Goal: Obtain resource: Obtain resource

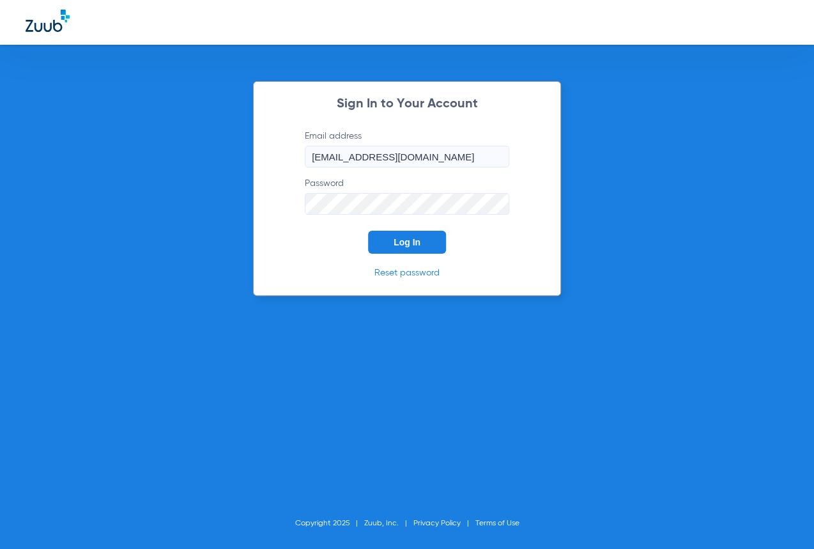
click at [378, 239] on button "Log In" at bounding box center [407, 242] width 78 height 23
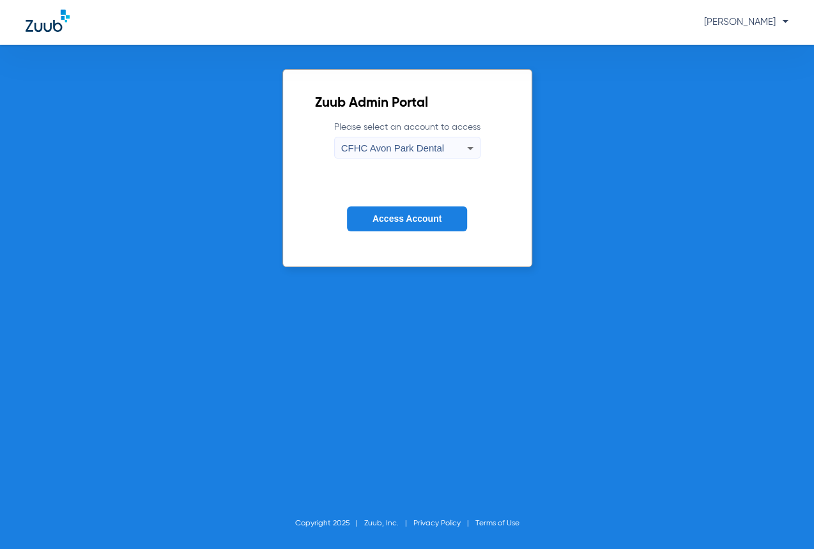
click at [388, 153] on span "CFHC Avon Park Dental" at bounding box center [392, 148] width 103 height 11
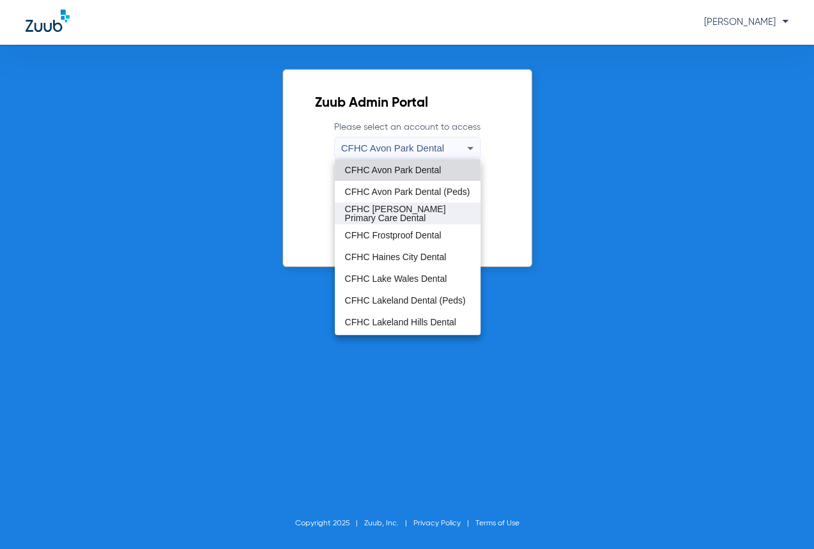
click at [412, 220] on span "CFHC [PERSON_NAME] Primary Care Dental" at bounding box center [407, 213] width 125 height 18
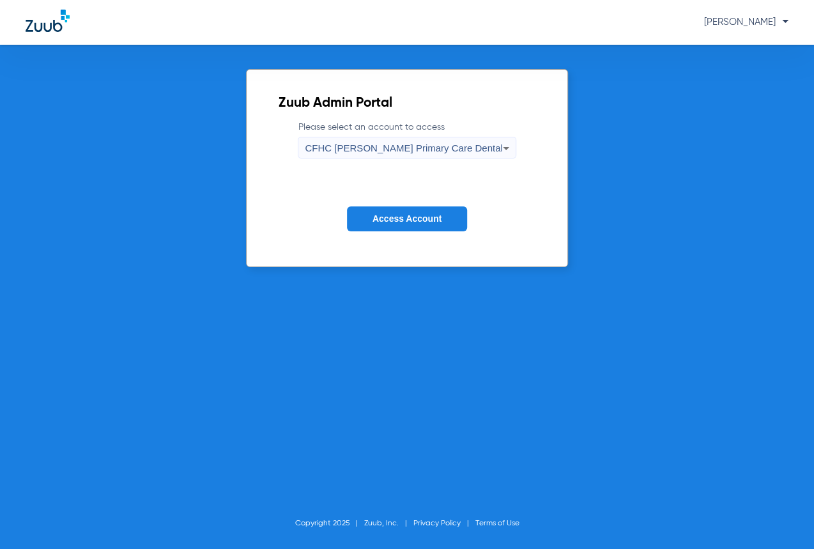
click at [412, 220] on span "Access Account" at bounding box center [407, 218] width 69 height 10
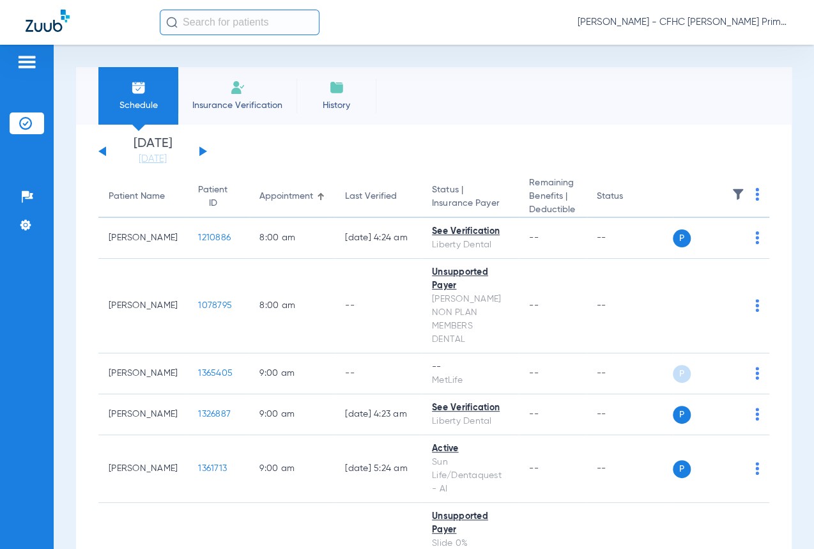
click at [199, 153] on div "[DATE] [DATE] [DATE] [DATE] [DATE] [DATE] [DATE] [DATE] [DATE] [DATE] [DATE] [D…" at bounding box center [152, 151] width 109 height 28
click at [202, 150] on button at bounding box center [203, 151] width 8 height 10
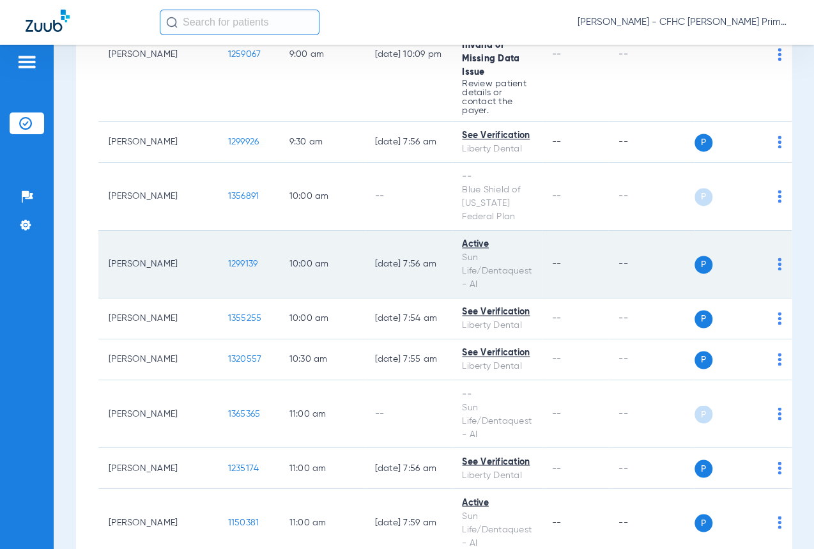
scroll to position [813, 0]
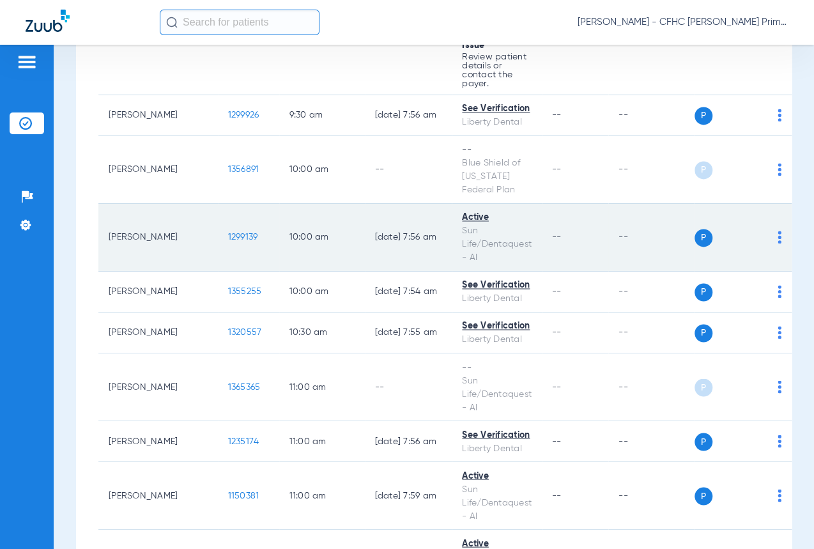
click at [228, 240] on span "1299139" at bounding box center [243, 237] width 30 height 9
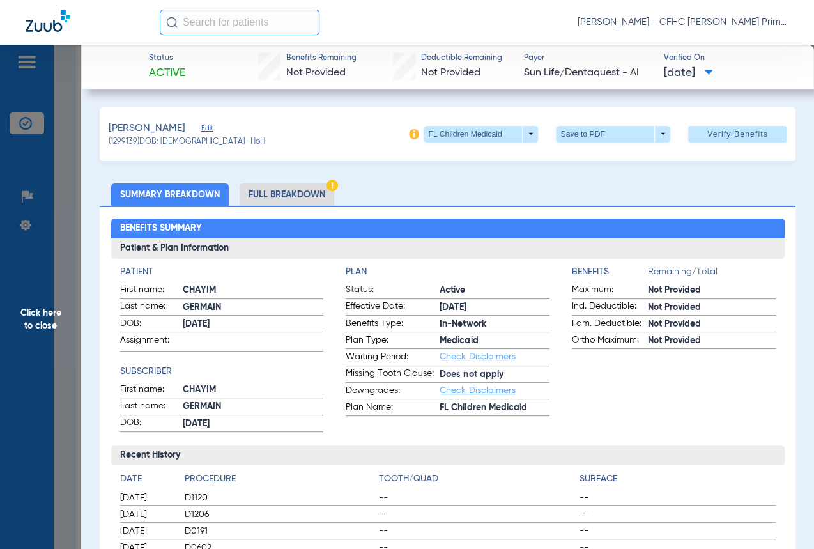
click at [276, 187] on li "Full Breakdown" at bounding box center [287, 194] width 95 height 22
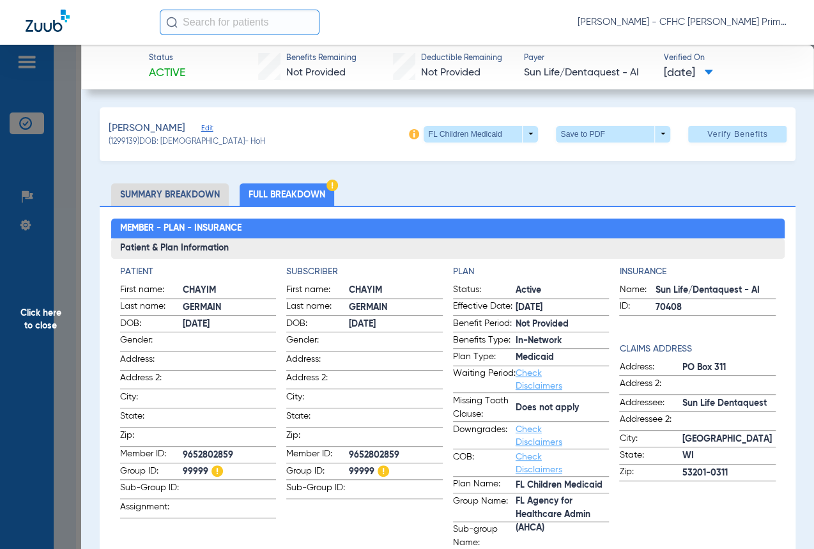
click at [44, 307] on span "Click here to close" at bounding box center [40, 319] width 81 height 549
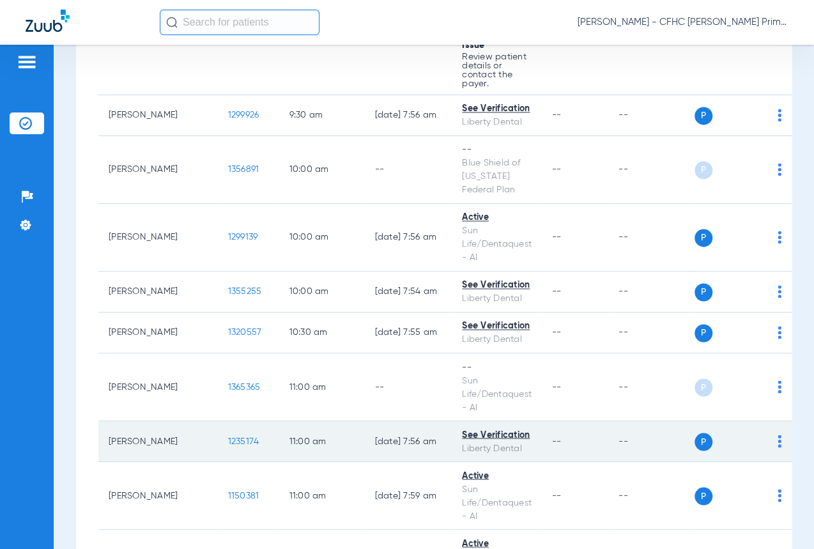
click at [228, 445] on span "1235174" at bounding box center [243, 440] width 31 height 9
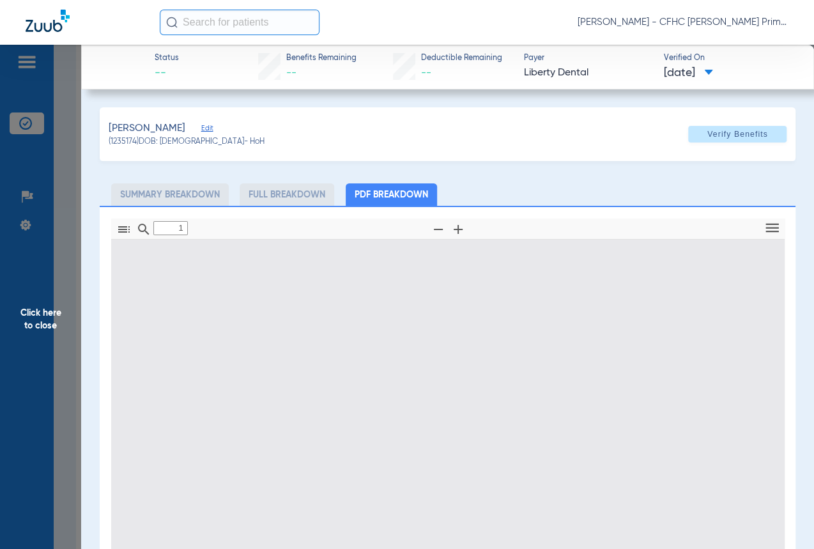
type input "0"
select select "page-width"
type input "1"
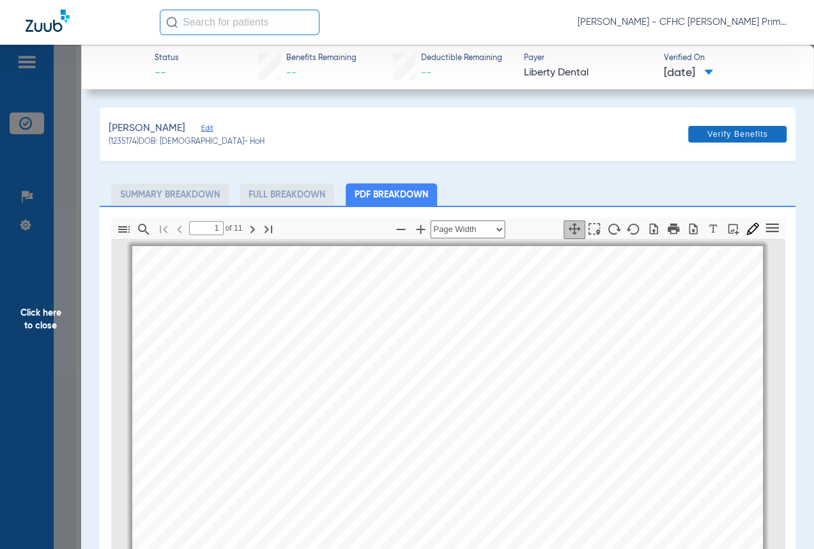
scroll to position [6, 0]
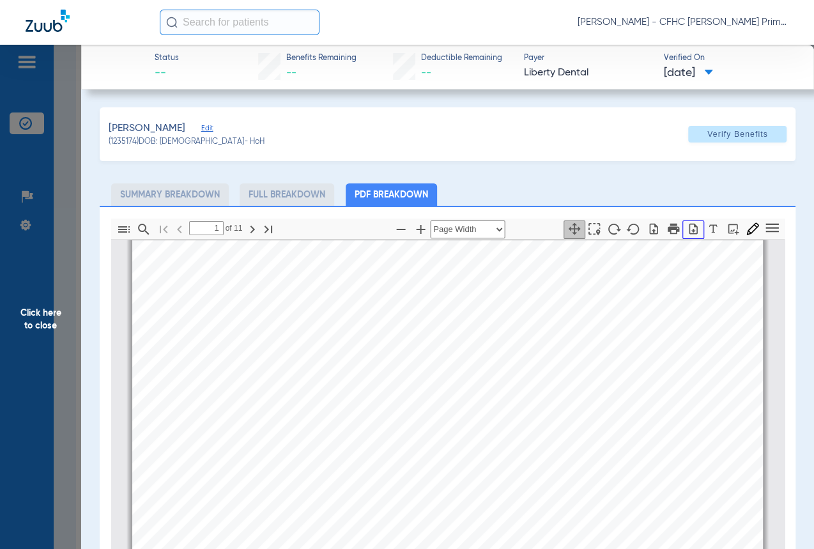
click at [689, 224] on icon "button" at bounding box center [693, 228] width 8 height 11
click at [69, 261] on span "Click here to close" at bounding box center [40, 319] width 81 height 549
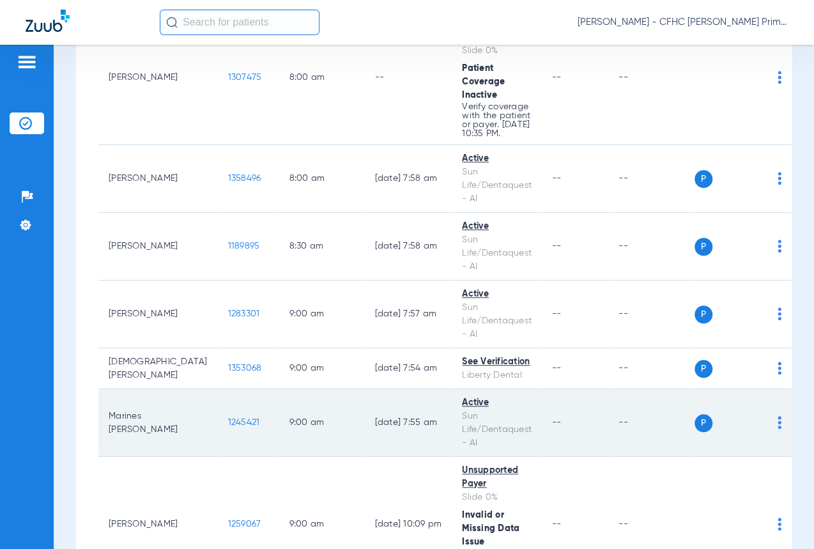
scroll to position [290, 0]
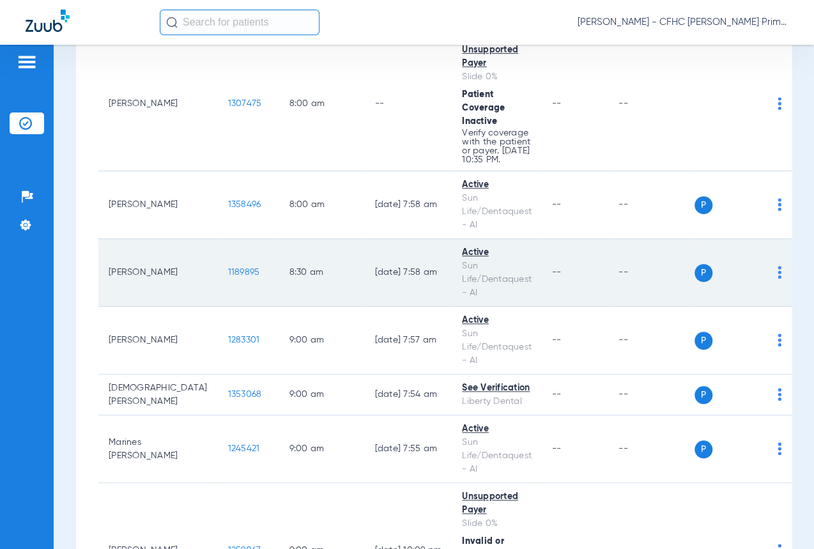
click at [228, 277] on span "1189895" at bounding box center [244, 272] width 32 height 9
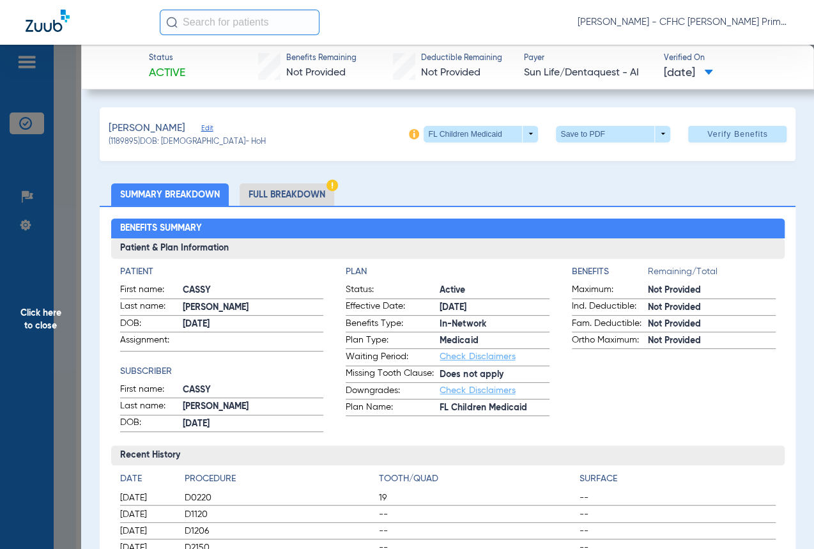
click at [275, 187] on li "Full Breakdown" at bounding box center [287, 194] width 95 height 22
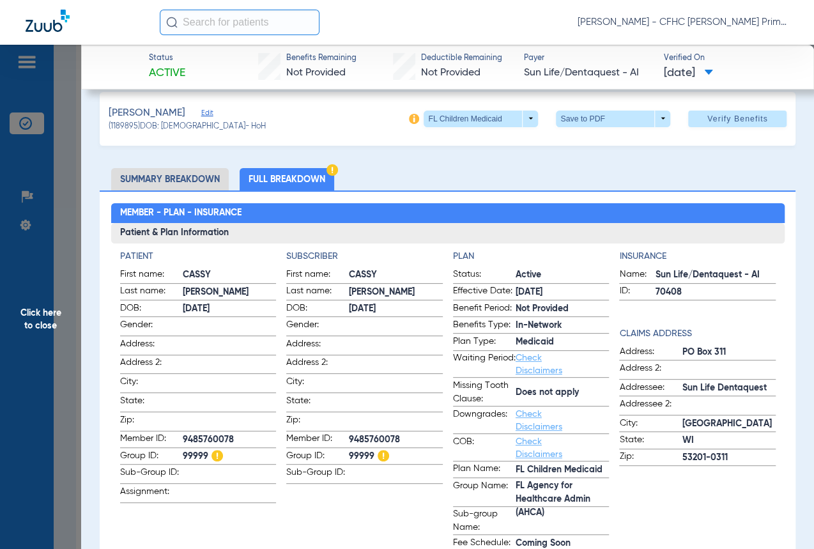
scroll to position [0, 0]
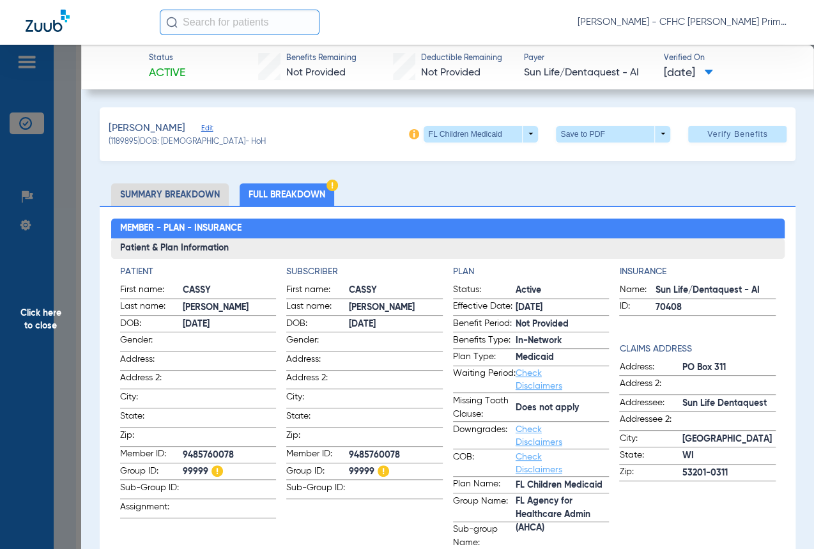
click at [409, 134] on img at bounding box center [414, 134] width 10 height 10
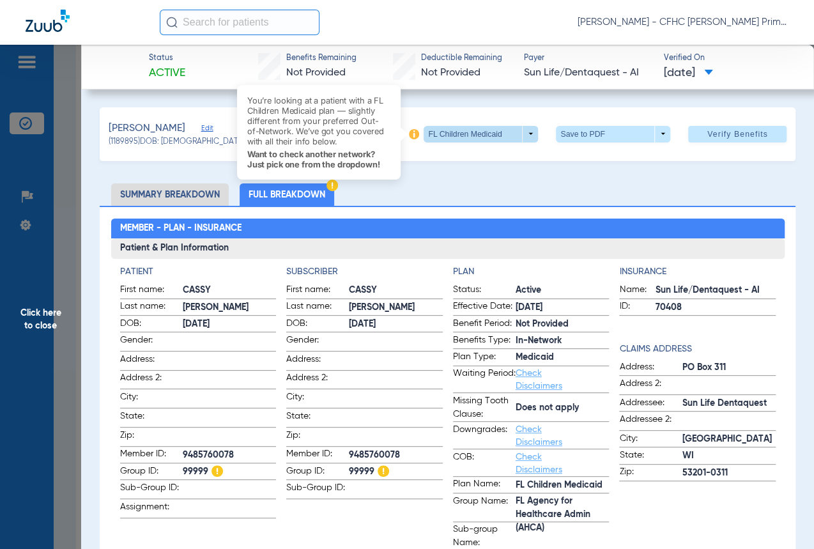
click at [518, 134] on span at bounding box center [481, 134] width 114 height 17
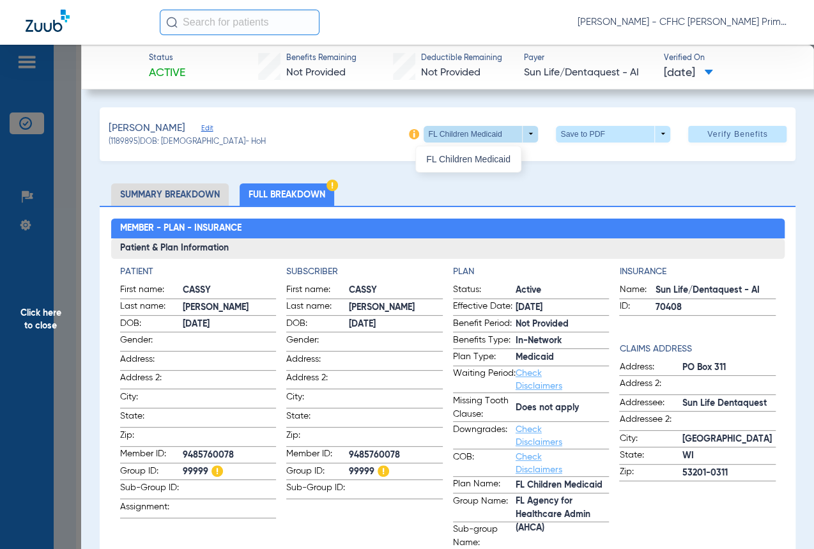
click at [518, 134] on div at bounding box center [407, 274] width 814 height 549
click at [650, 132] on span at bounding box center [613, 134] width 114 height 17
click at [583, 166] on button "insert_drive_file Save to PDF" at bounding box center [596, 159] width 96 height 26
click at [50, 314] on span "Click here to close" at bounding box center [40, 319] width 81 height 549
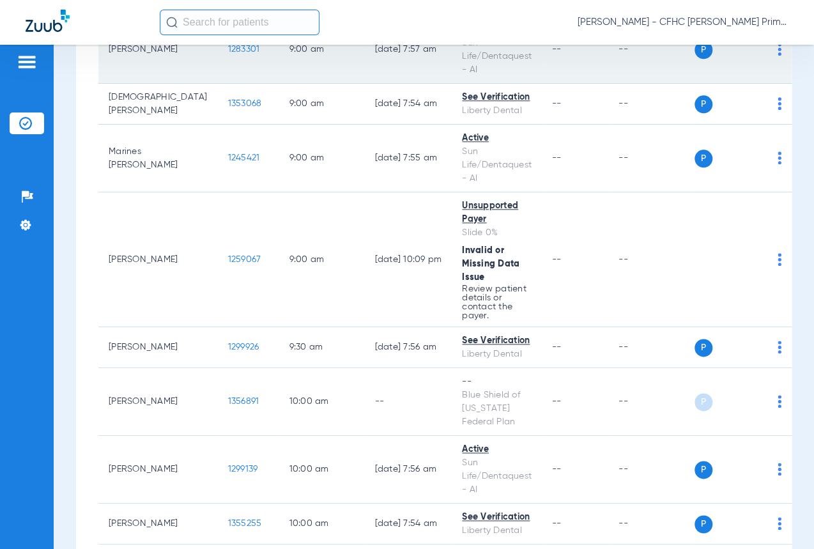
scroll to position [639, 0]
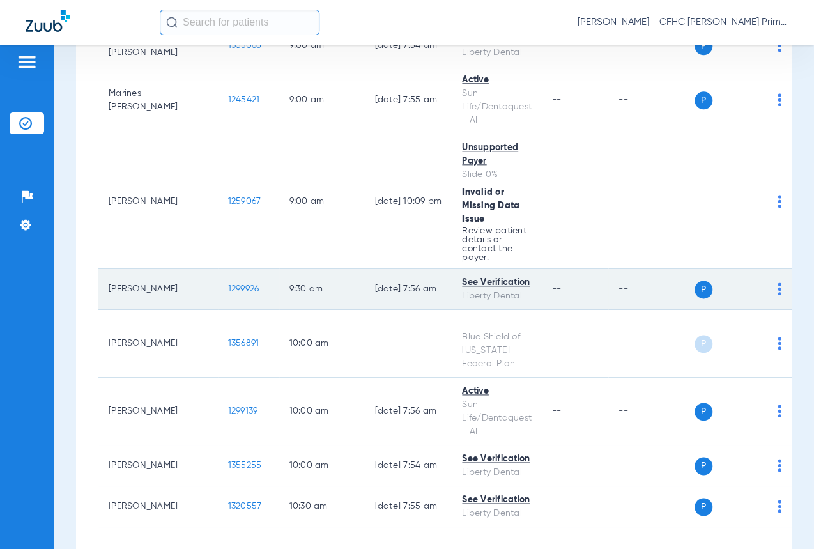
click at [228, 293] on span "1299926" at bounding box center [243, 288] width 31 height 9
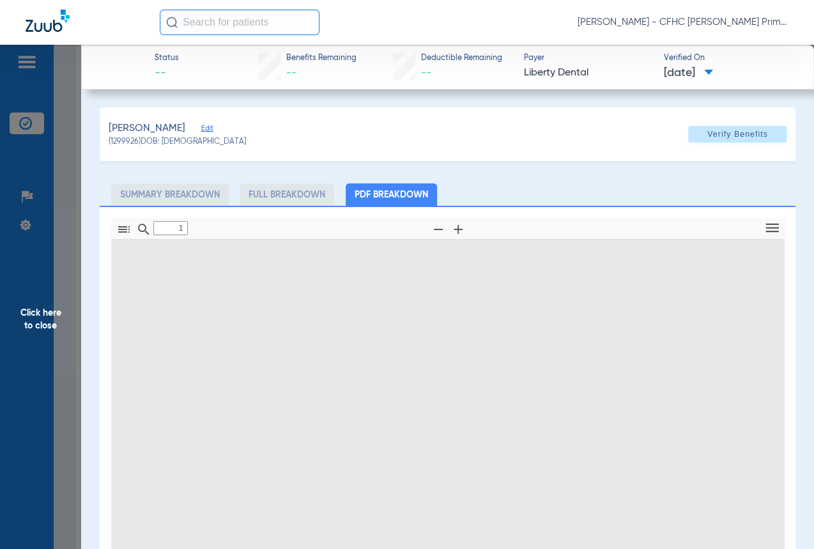
type input "0"
select select "page-width"
type input "1"
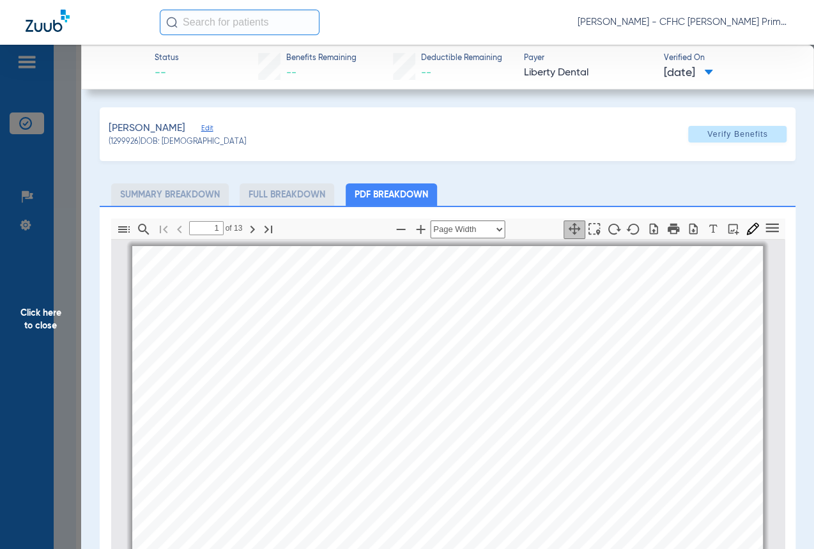
scroll to position [6, 0]
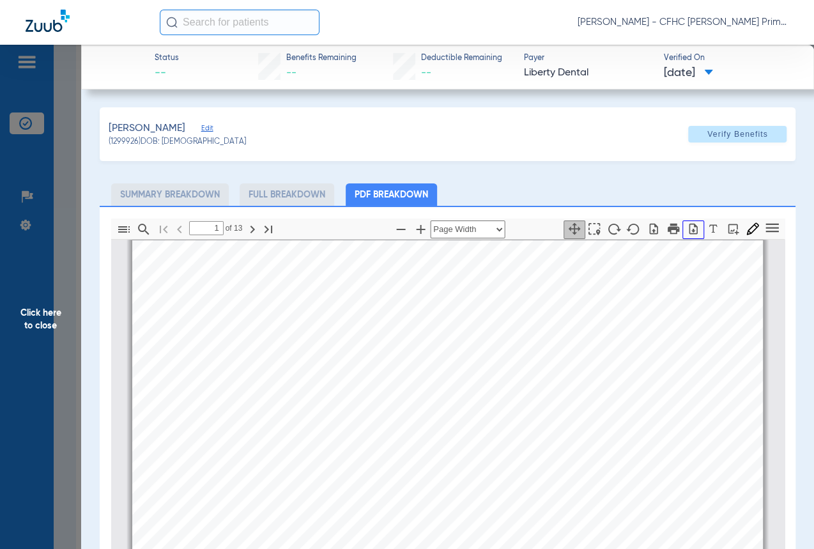
click at [688, 230] on icon "button" at bounding box center [693, 228] width 13 height 13
